Goal: Information Seeking & Learning: Learn about a topic

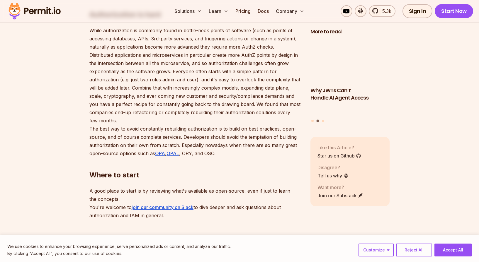
scroll to position [1459, 0]
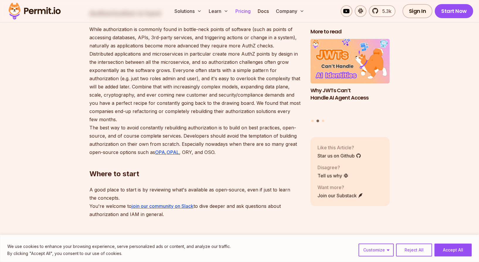
click at [240, 11] on link "Pricing" at bounding box center [243, 11] width 20 height 12
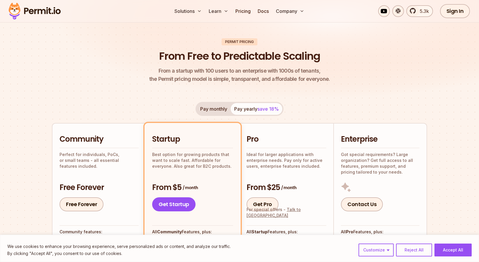
scroll to position [17, 0]
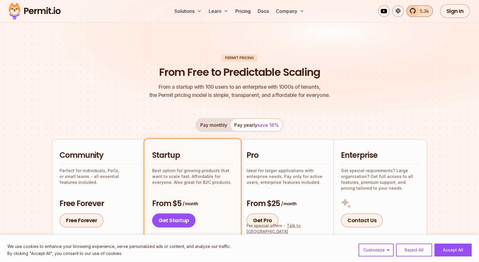
click at [422, 12] on span "5.3k" at bounding box center [422, 11] width 13 height 7
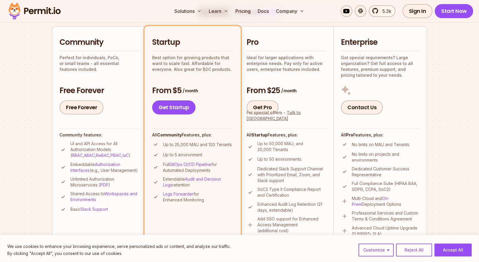
scroll to position [132, 0]
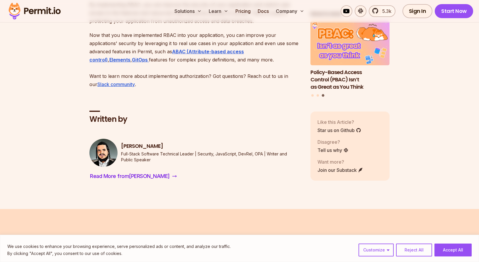
scroll to position [3266, 0]
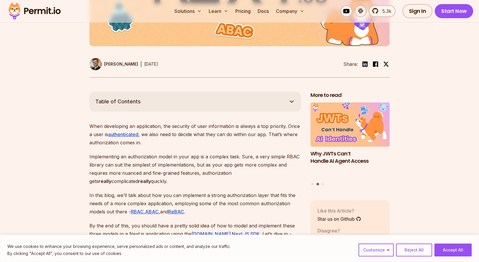
scroll to position [256, 0]
